Goal: Find contact information: Find contact information

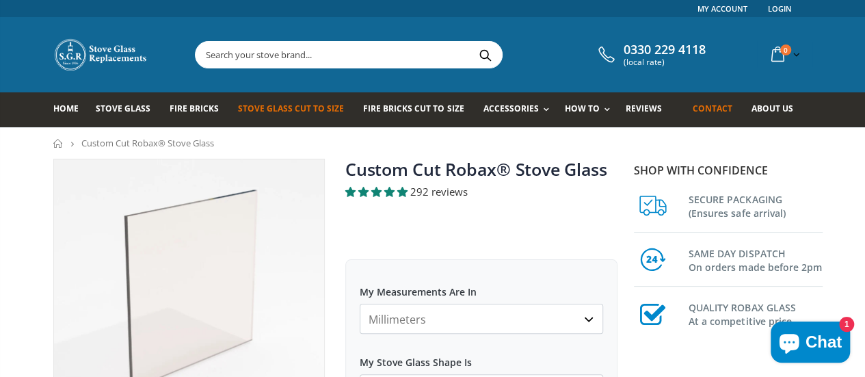
click at [731, 109] on span "Contact" at bounding box center [712, 109] width 40 height 12
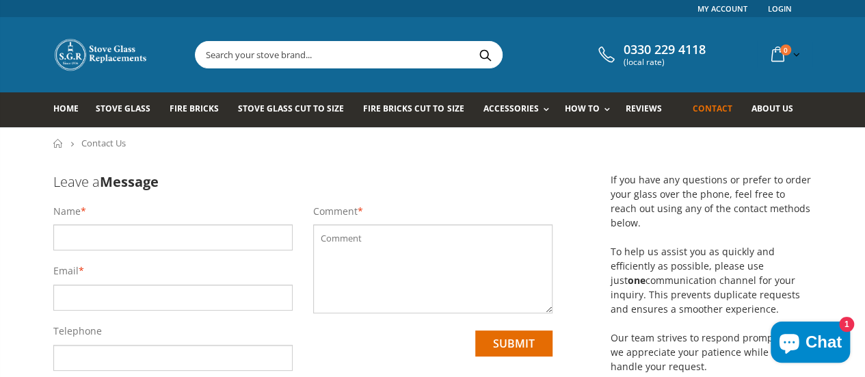
click at [161, 229] on input "text" at bounding box center [172, 237] width 239 height 26
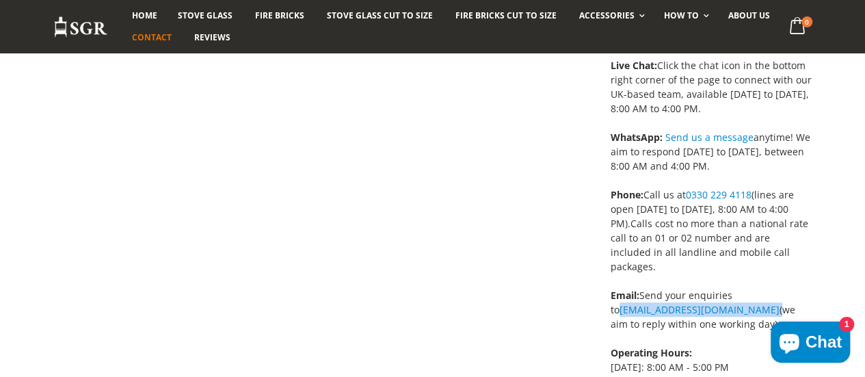
drag, startPoint x: 613, startPoint y: 284, endPoint x: 774, endPoint y: 278, distance: 160.8
click at [774, 278] on div "If you have any questions or prefer to order your glass over the phone, feel fr…" at bounding box center [692, 161] width 239 height 665
copy span "[EMAIL_ADDRESS][DOMAIN_NAME]"
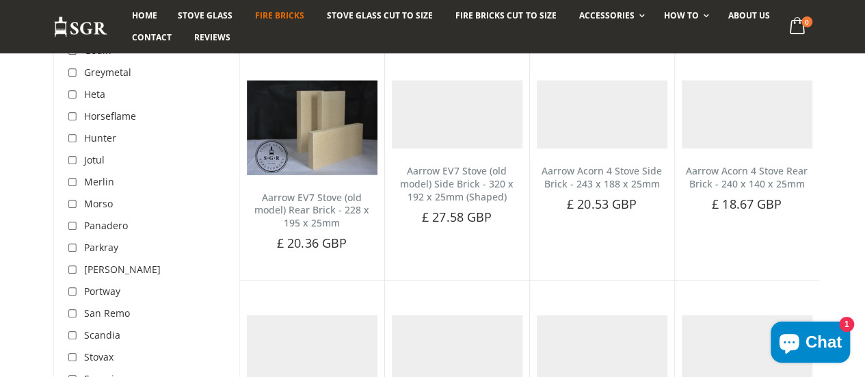
scroll to position [989, 0]
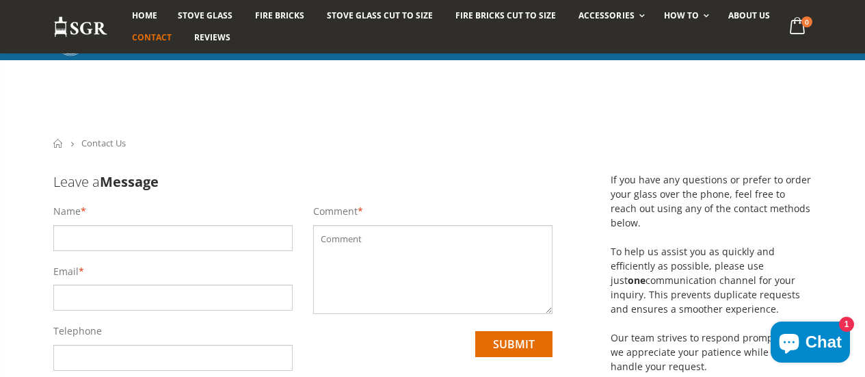
scroll to position [329, 0]
